Goal: Task Accomplishment & Management: Manage account settings

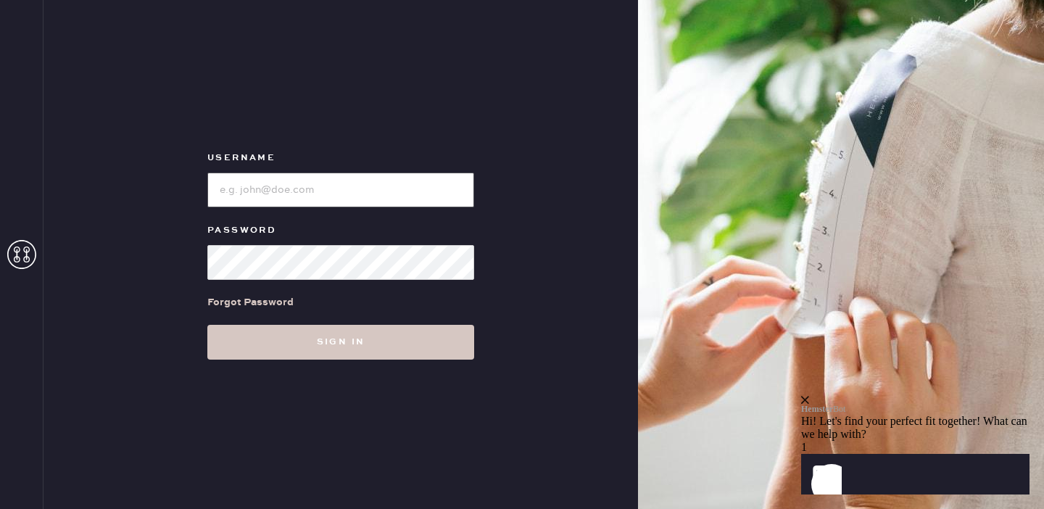
click at [274, 185] on input "loginName" at bounding box center [340, 189] width 267 height 35
type input "[PERSON_NAME][EMAIL_ADDRESS][DOMAIN_NAME]"
click at [207, 325] on button "Sign in" at bounding box center [340, 342] width 267 height 35
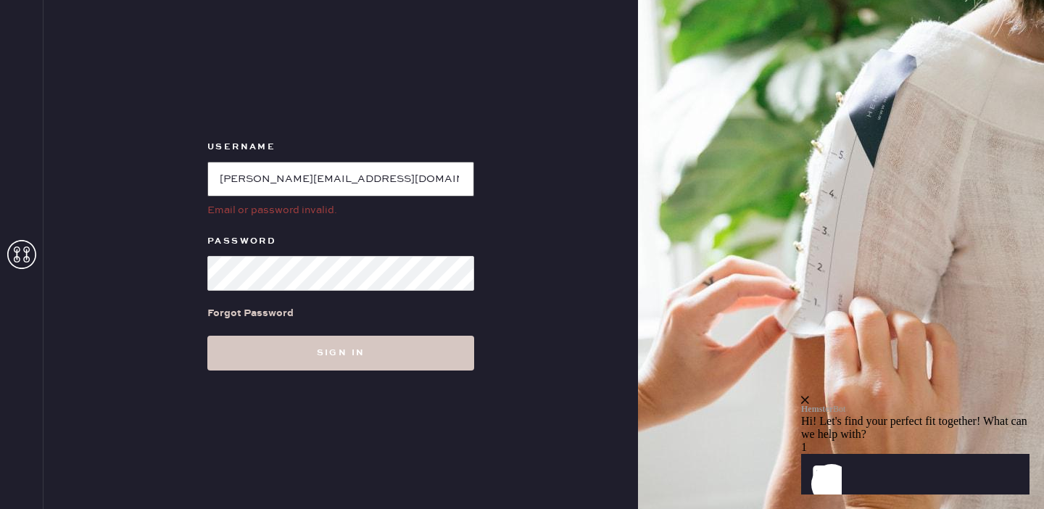
click at [338, 179] on input "loginName" at bounding box center [340, 179] width 267 height 35
click at [364, 209] on div "Email or password invalid." at bounding box center [340, 210] width 267 height 16
click at [351, 179] on input "loginName" at bounding box center [340, 179] width 267 height 35
click at [220, 180] on input "loginName" at bounding box center [340, 179] width 267 height 35
click at [275, 310] on div "Forgot Password" at bounding box center [250, 313] width 86 height 16
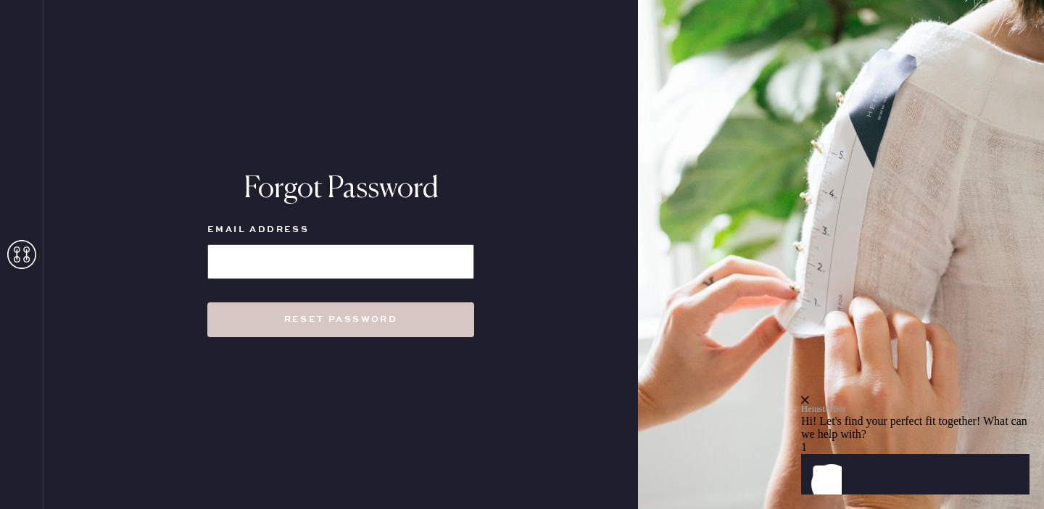
click at [340, 261] on input at bounding box center [340, 261] width 267 height 35
type input "[PERSON_NAME][EMAIL_ADDRESS][DOMAIN_NAME]"
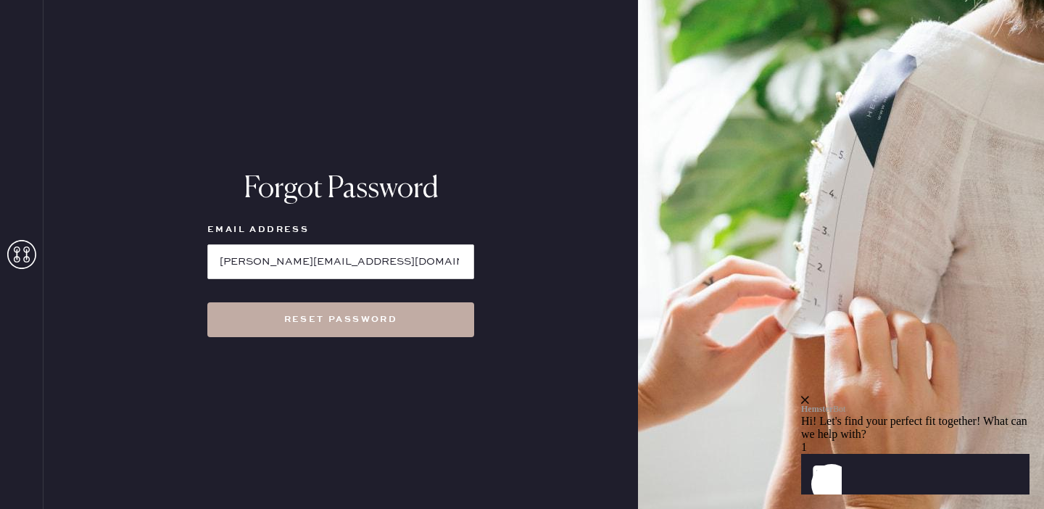
click at [338, 327] on button "Reset Password" at bounding box center [340, 319] width 267 height 35
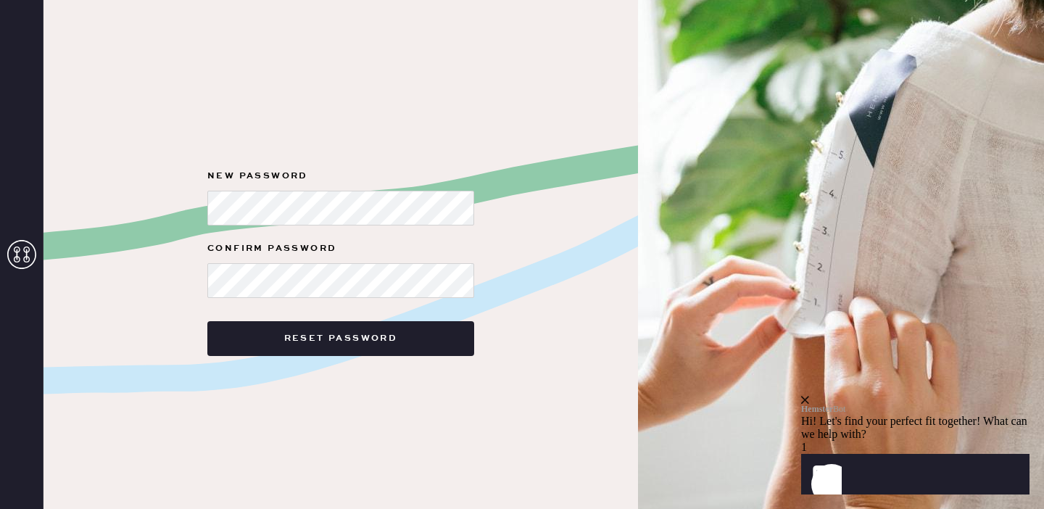
click at [527, 204] on div "New Password Confirm Password Reset Password" at bounding box center [340, 254] width 594 height 509
click at [207, 321] on button "Reset Password" at bounding box center [340, 338] width 267 height 35
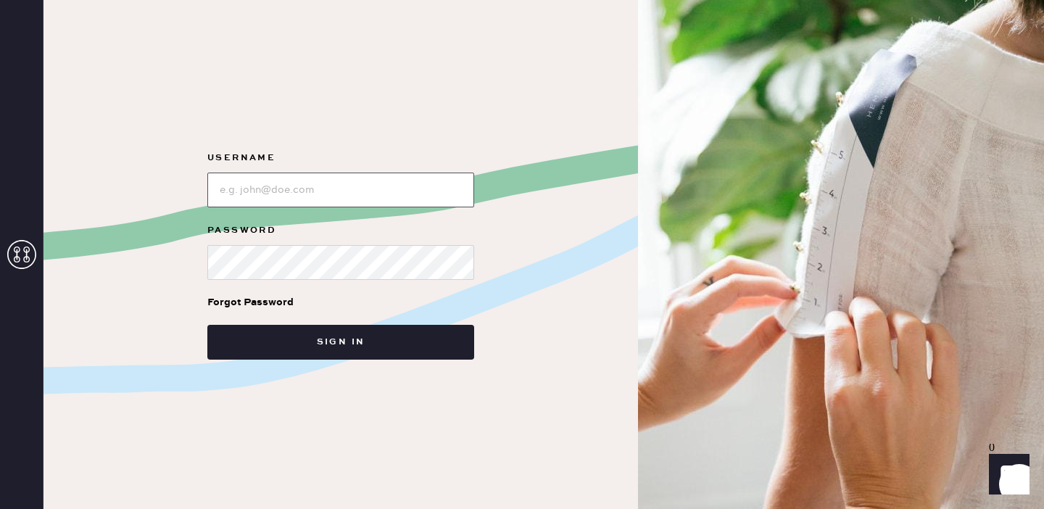
click at [393, 207] on input "loginName" at bounding box center [340, 189] width 267 height 35
type input "[PERSON_NAME][EMAIL_ADDRESS][DOMAIN_NAME]"
click at [207, 325] on button "Sign in" at bounding box center [340, 342] width 267 height 35
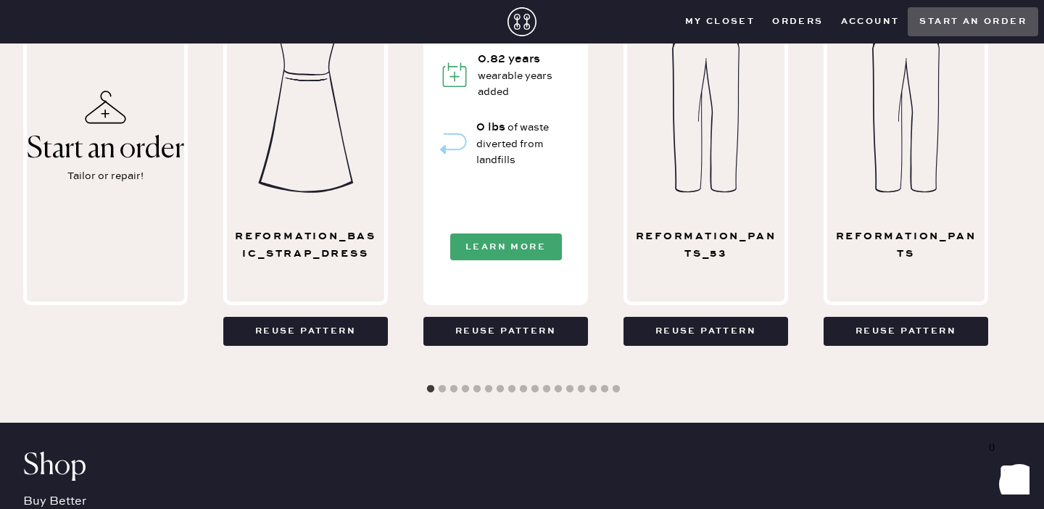
scroll to position [797, 0]
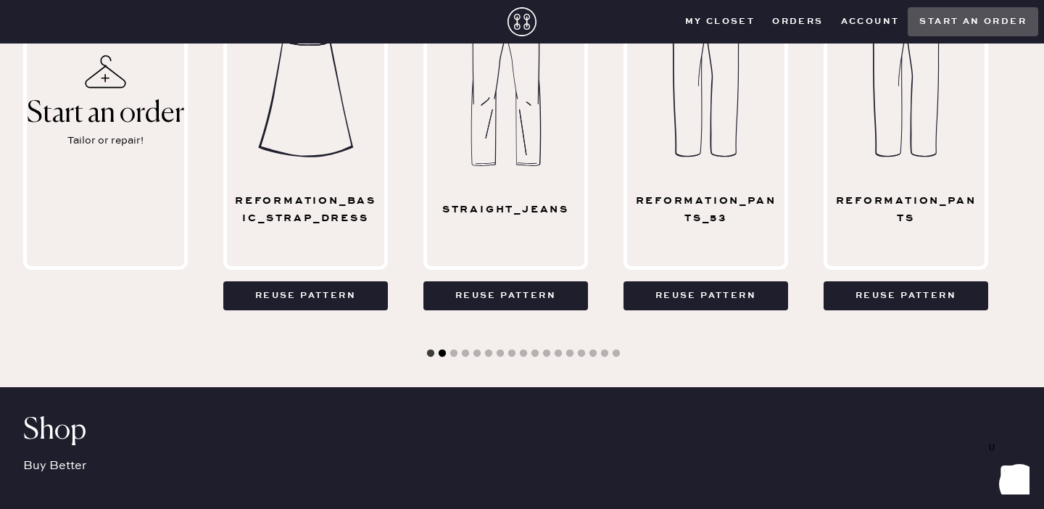
click at [443, 350] on button "2" at bounding box center [442, 353] width 14 height 14
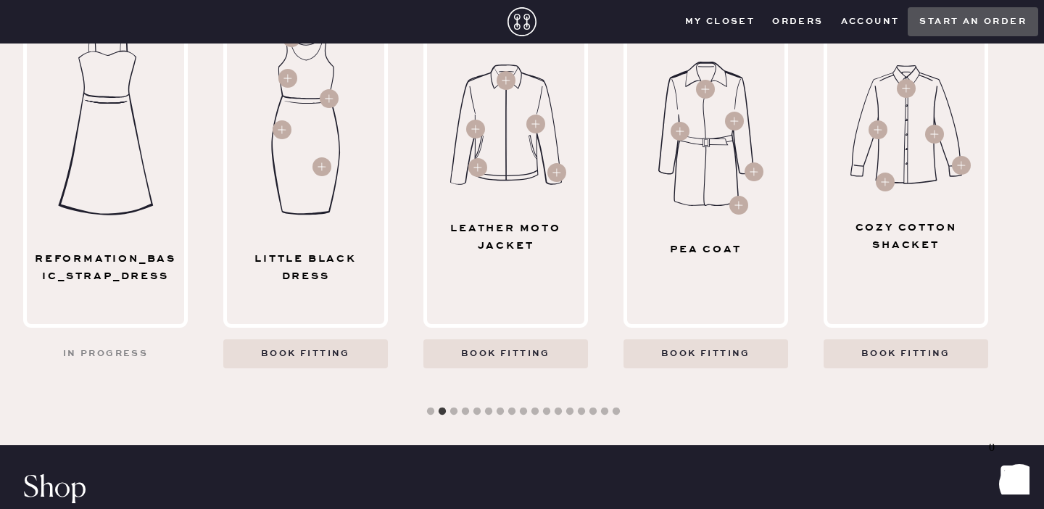
scroll to position [742, 0]
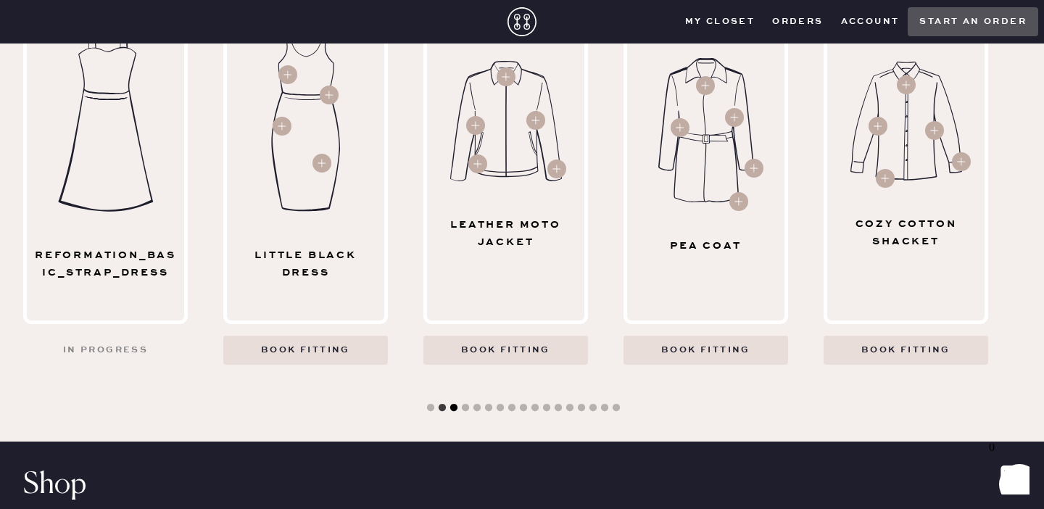
click at [450, 407] on button "3" at bounding box center [453, 408] width 14 height 14
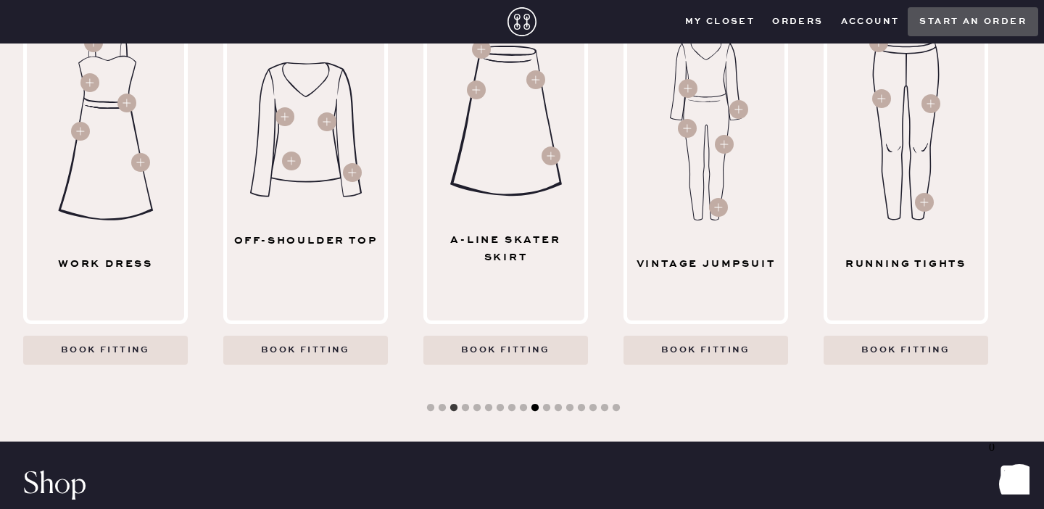
click at [537, 408] on button "10" at bounding box center [535, 408] width 14 height 14
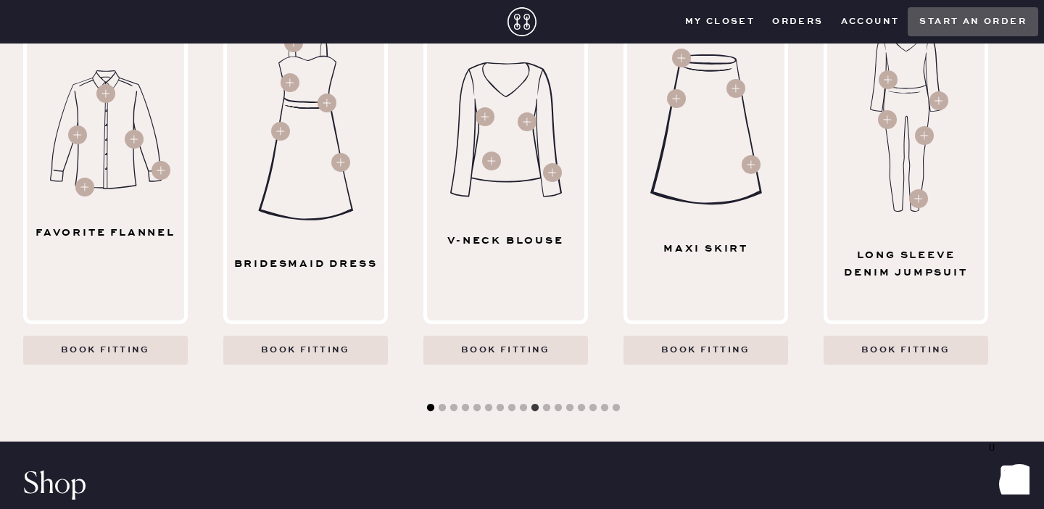
click at [432, 406] on button "1" at bounding box center [430, 408] width 14 height 14
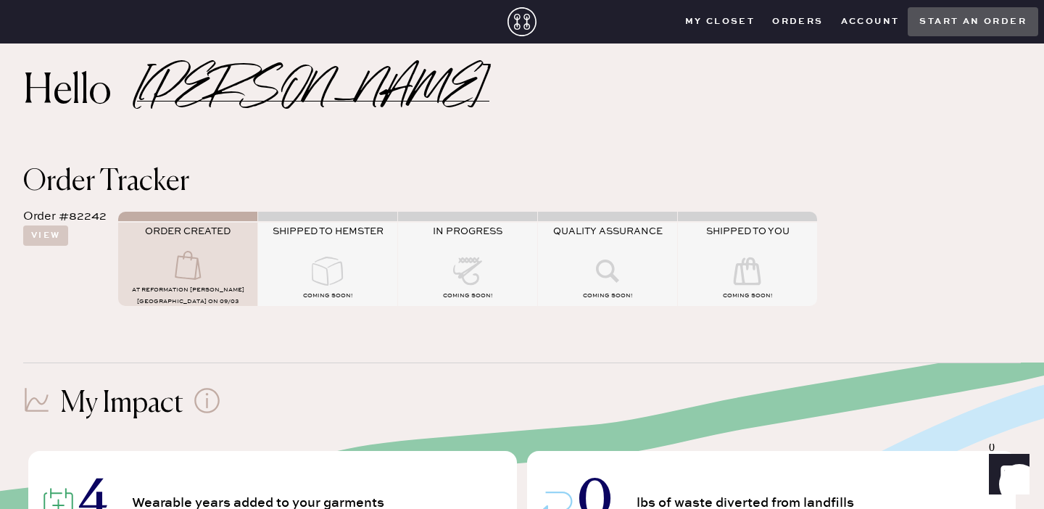
scroll to position [0, 0]
